Goal: Information Seeking & Learning: Understand process/instructions

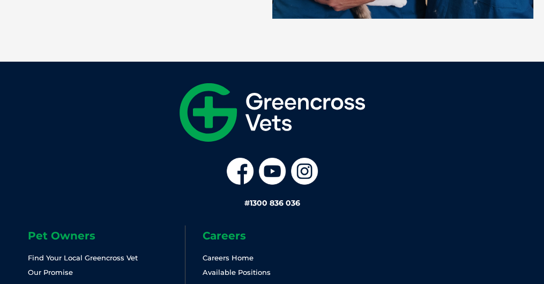
scroll to position [2468, 0]
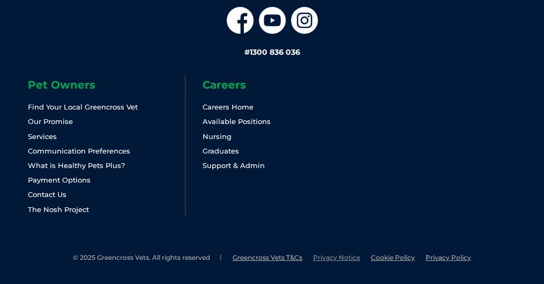
click at [331, 257] on link "Privacy Notice" at bounding box center [336, 257] width 47 height 8
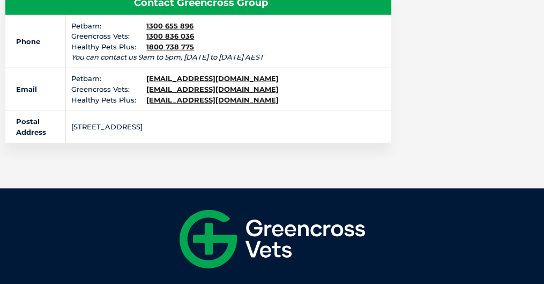
scroll to position [2333, 0]
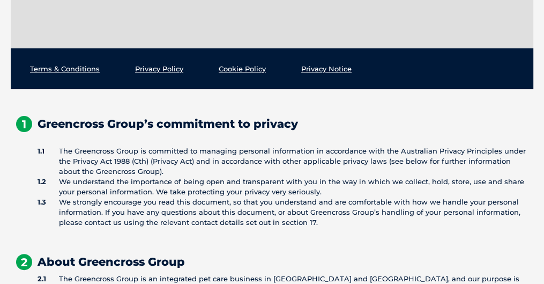
scroll to position [215, 0]
